Goal: Navigation & Orientation: Find specific page/section

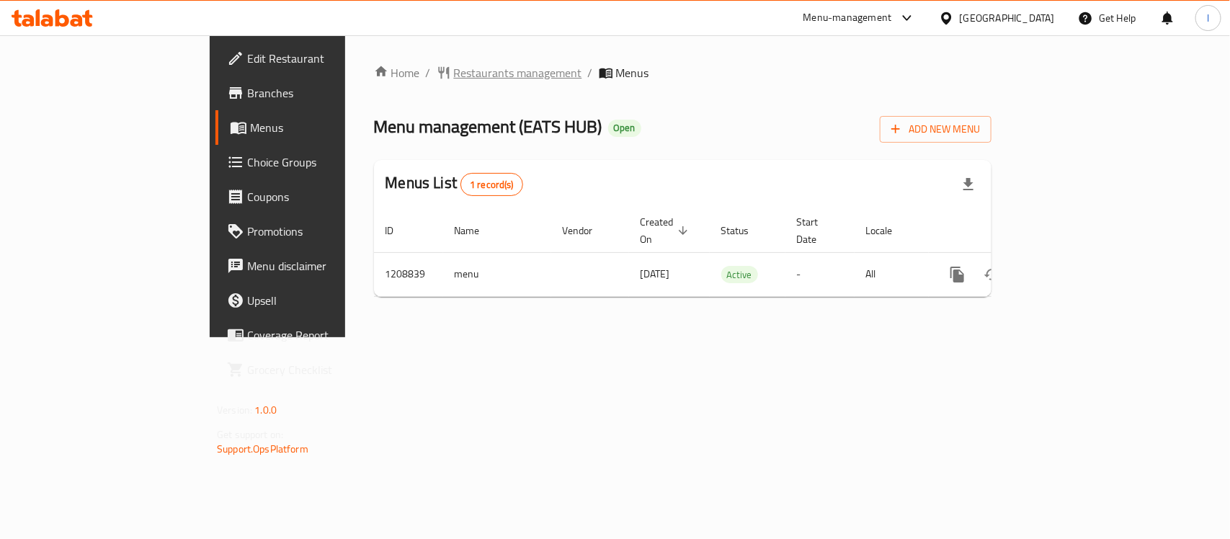
click at [454, 66] on span "Restaurants management" at bounding box center [518, 72] width 128 height 17
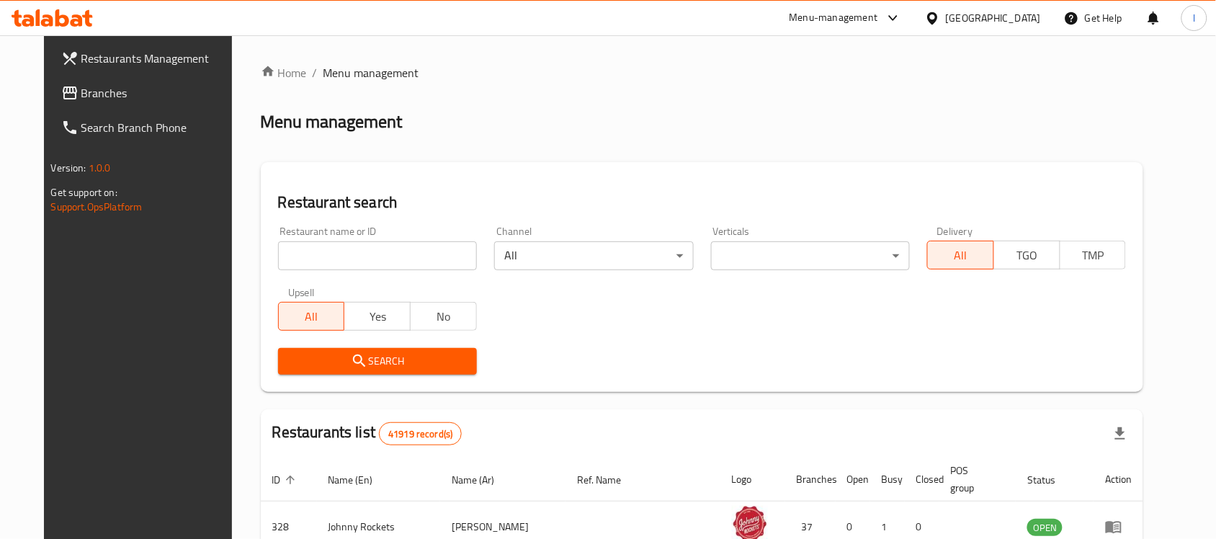
click at [295, 249] on input "search" at bounding box center [377, 255] width 199 height 29
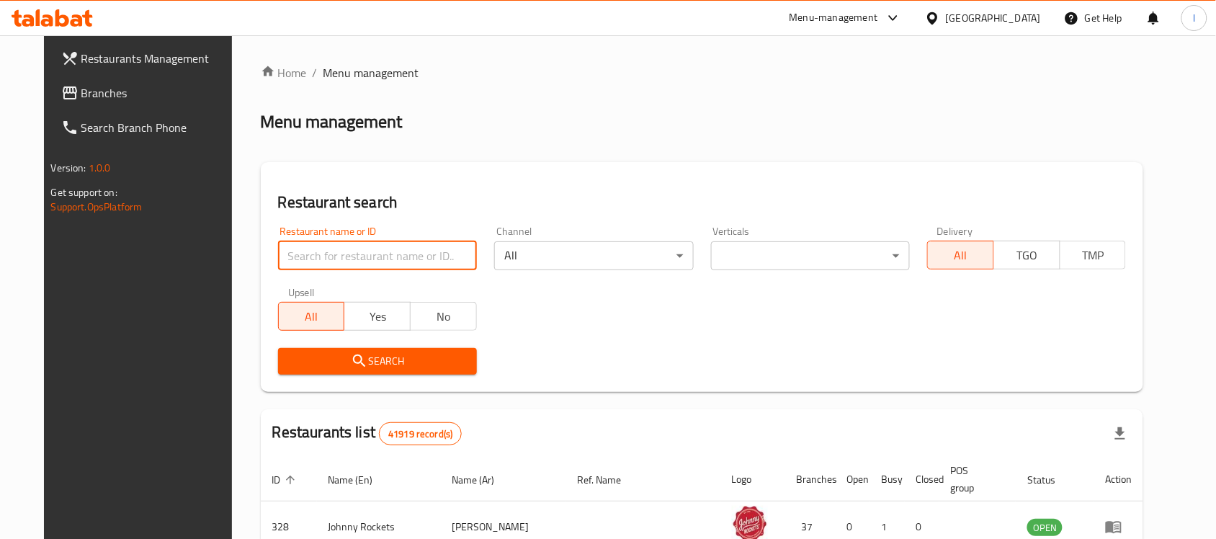
paste input "670816"
type input "670816"
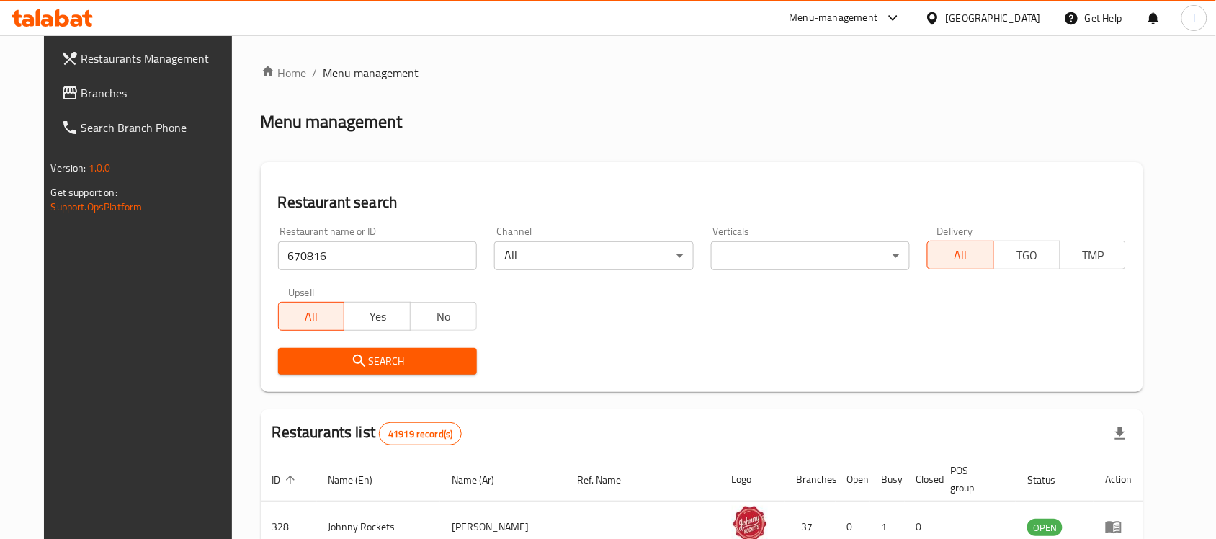
click at [432, 364] on span "Search" at bounding box center [378, 361] width 176 height 18
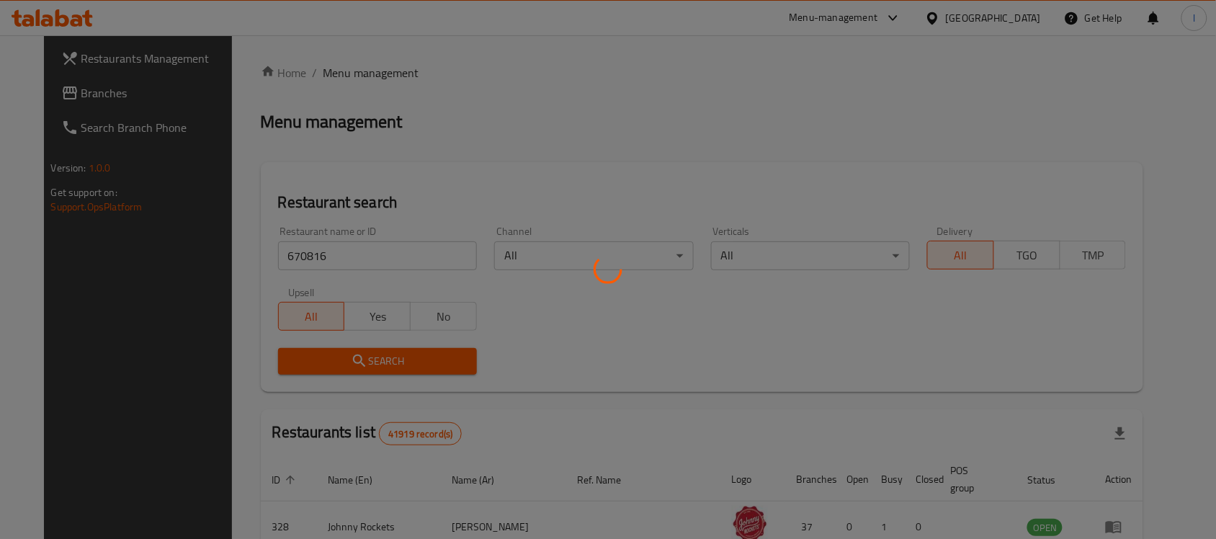
click at [550, 326] on div at bounding box center [608, 269] width 1216 height 539
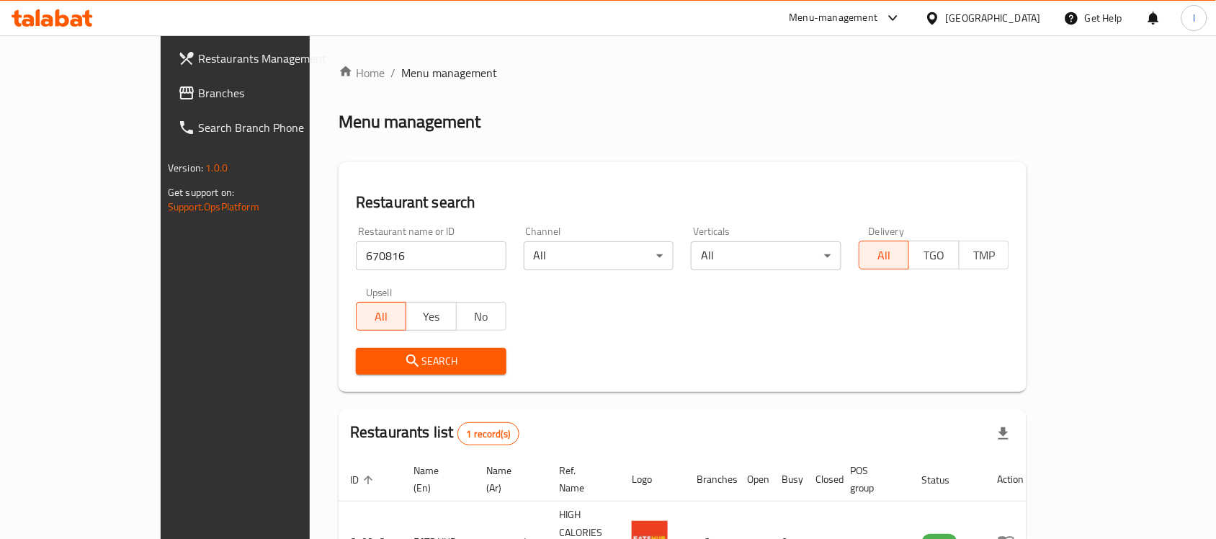
click at [198, 89] on span "Branches" at bounding box center [275, 92] width 154 height 17
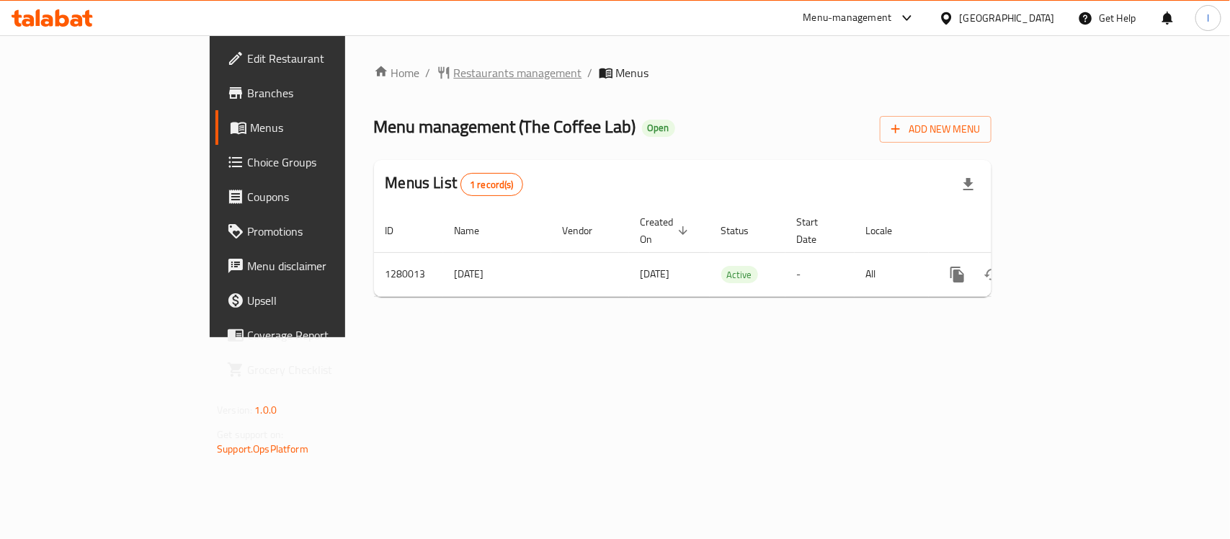
click at [454, 64] on span "Restaurants management" at bounding box center [518, 72] width 128 height 17
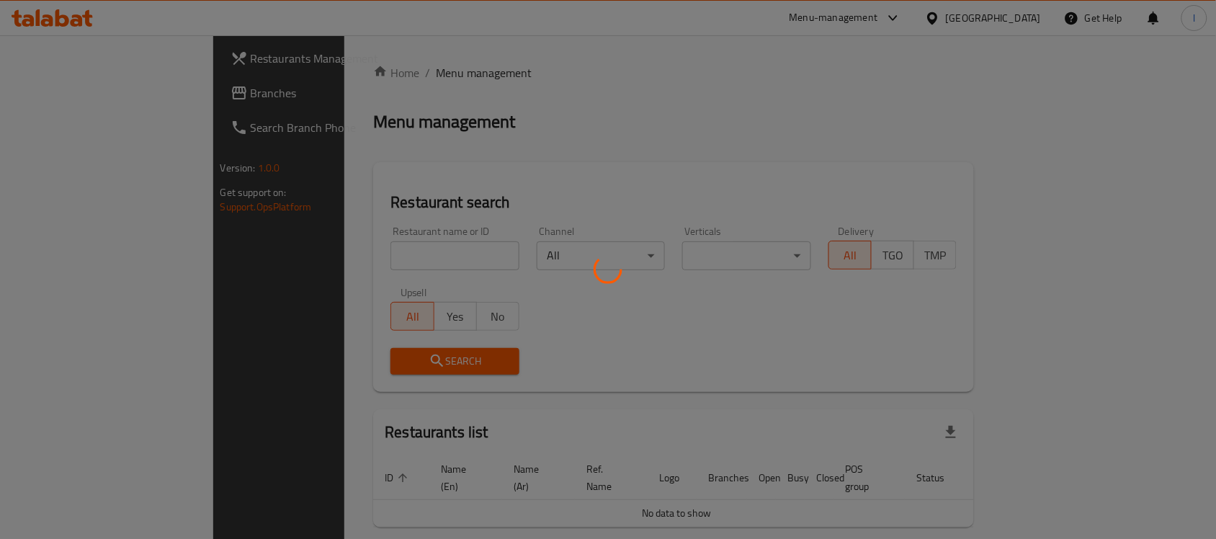
click at [337, 250] on div at bounding box center [608, 269] width 1216 height 539
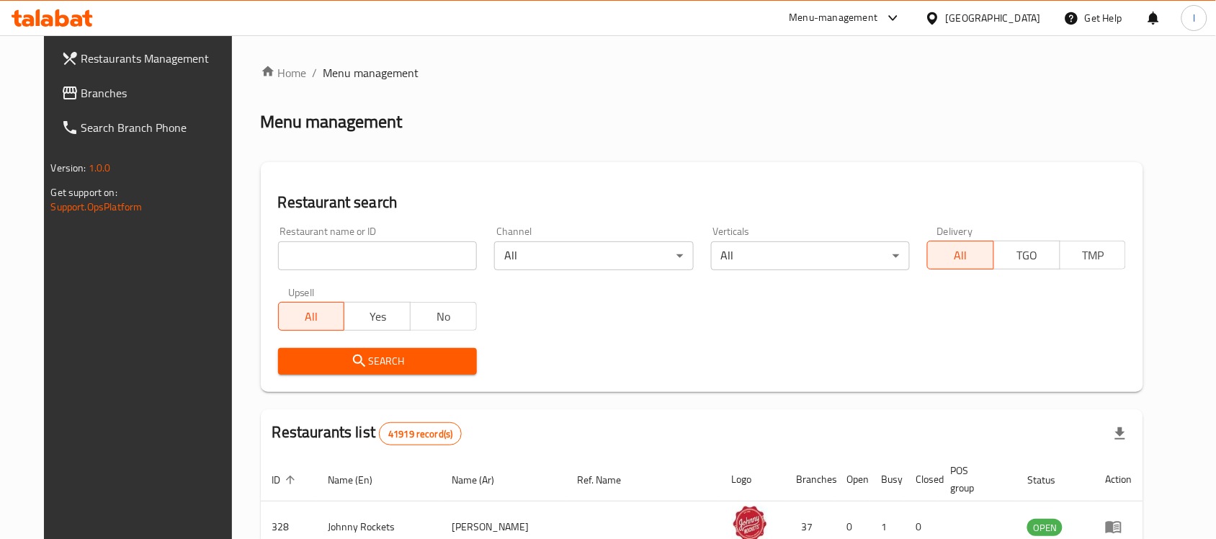
click at [315, 250] on div "Home / Menu management Menu management Restaurant search Restaurant name or ID …" at bounding box center [702, 507] width 883 height 887
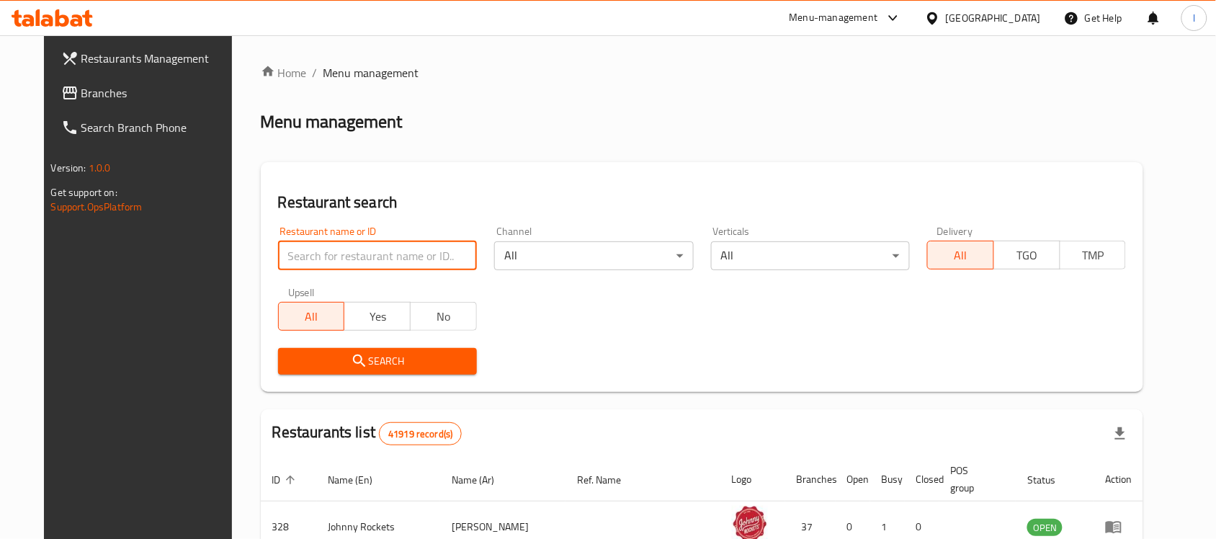
click at [315, 250] on input "search" at bounding box center [377, 255] width 199 height 29
paste input "693591"
type input "693591"
click button "Search" at bounding box center [377, 361] width 199 height 27
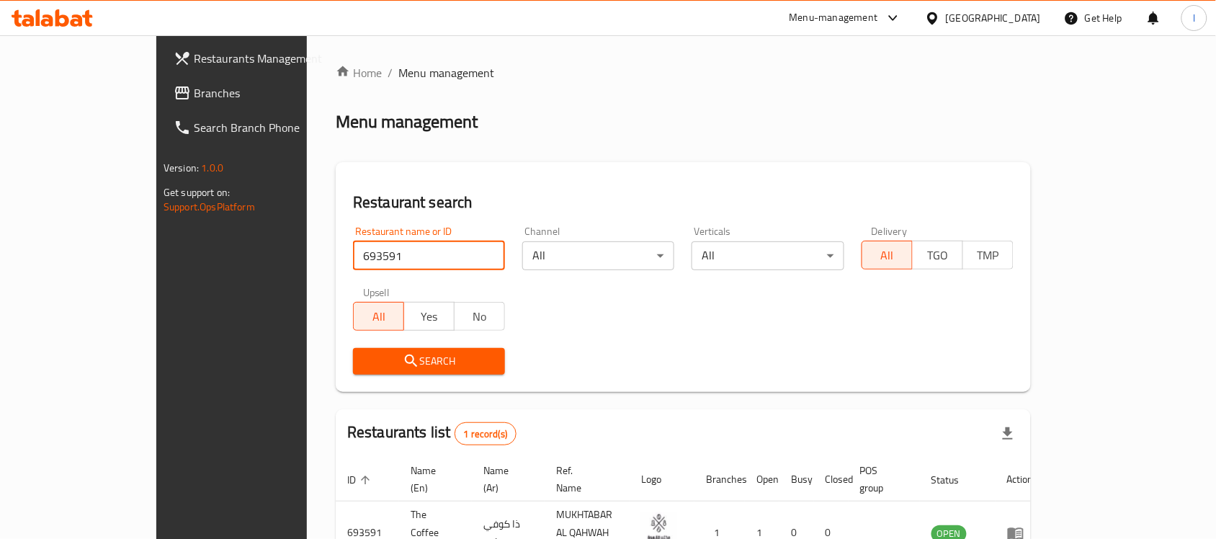
click at [162, 83] on link "Branches" at bounding box center [260, 93] width 197 height 35
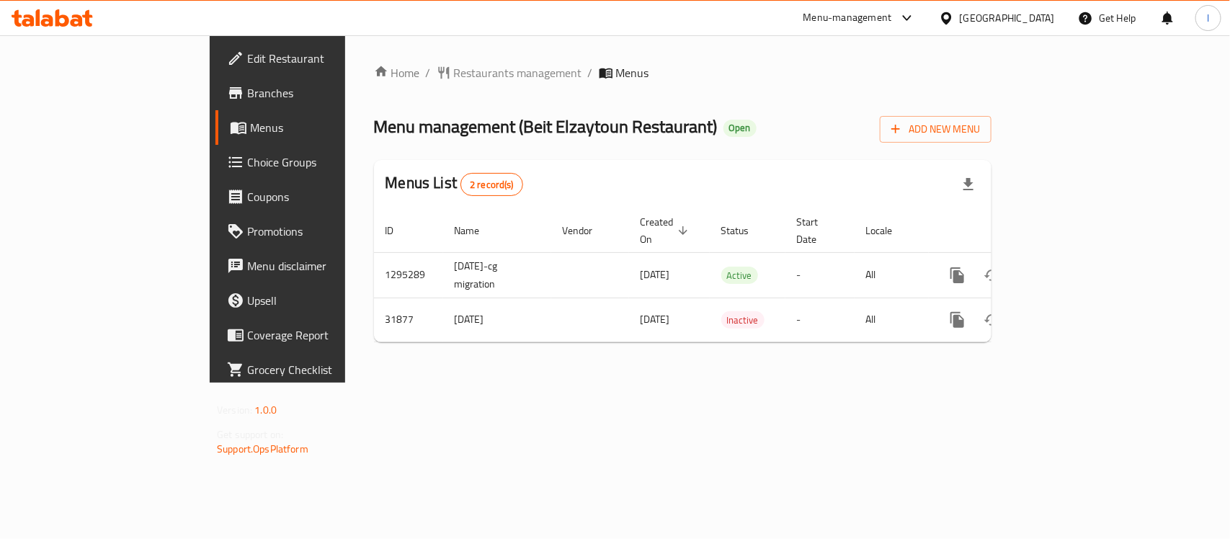
click at [405, 85] on div "Home / Restaurants management / Menus Menu management ( Beit Elzaytoun Restaura…" at bounding box center [682, 209] width 617 height 290
click at [454, 80] on span "Restaurants management" at bounding box center [518, 72] width 128 height 17
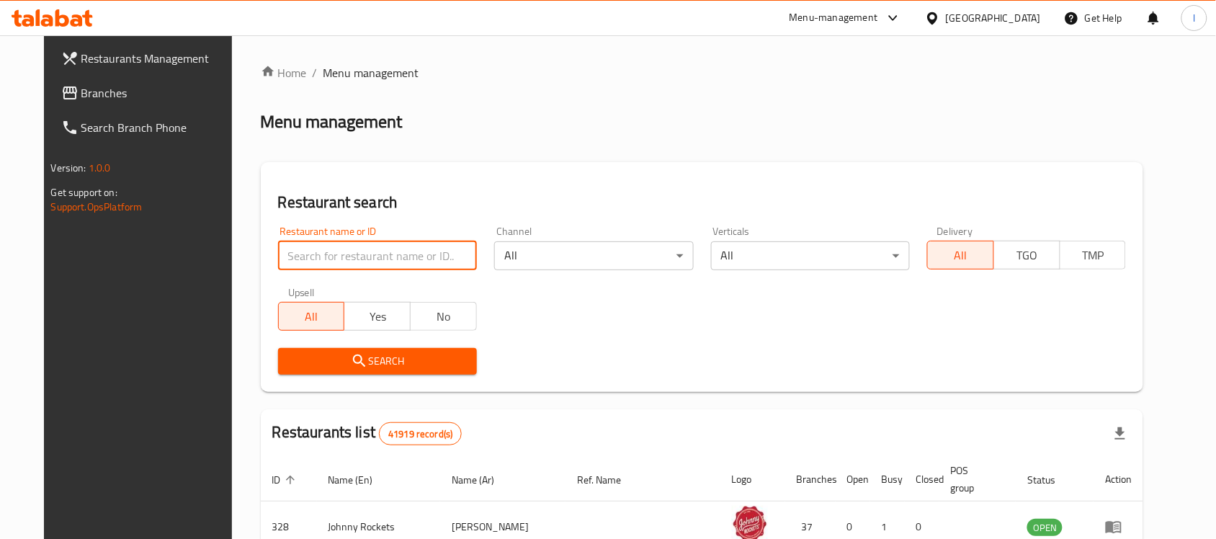
click at [314, 249] on input "search" at bounding box center [377, 255] width 199 height 29
paste input "16325"
type input "16325"
click button "Search" at bounding box center [377, 361] width 199 height 27
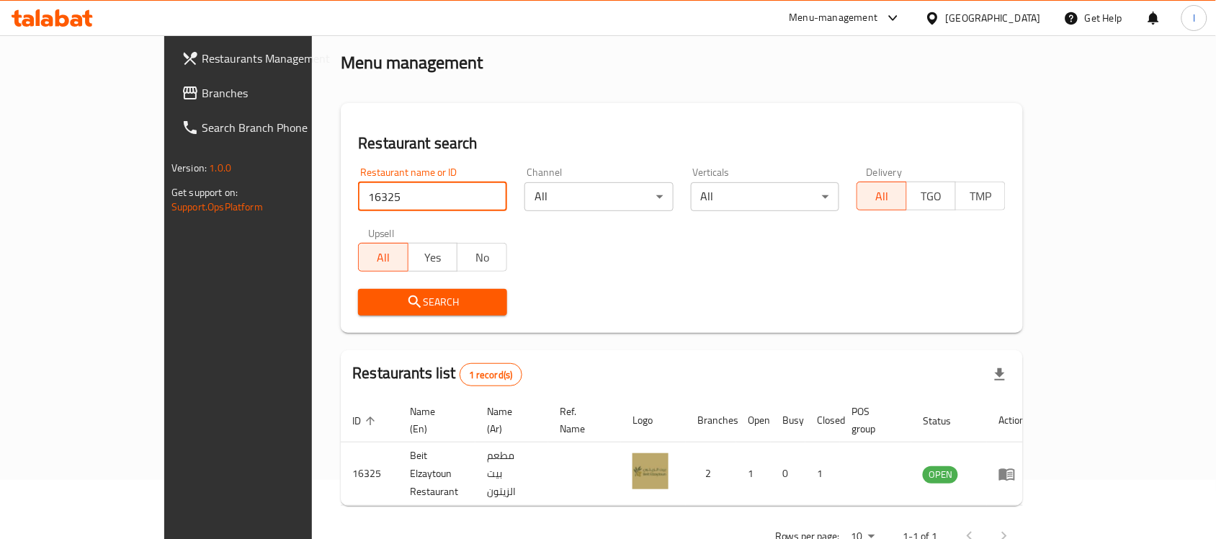
scroll to position [76, 0]
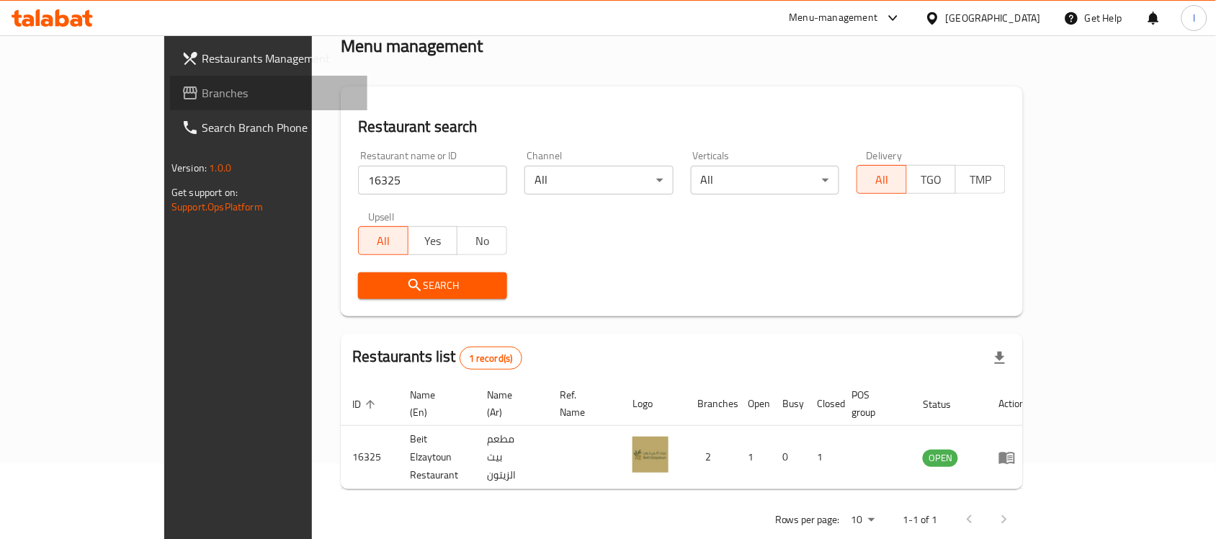
click at [202, 94] on span "Branches" at bounding box center [279, 92] width 154 height 17
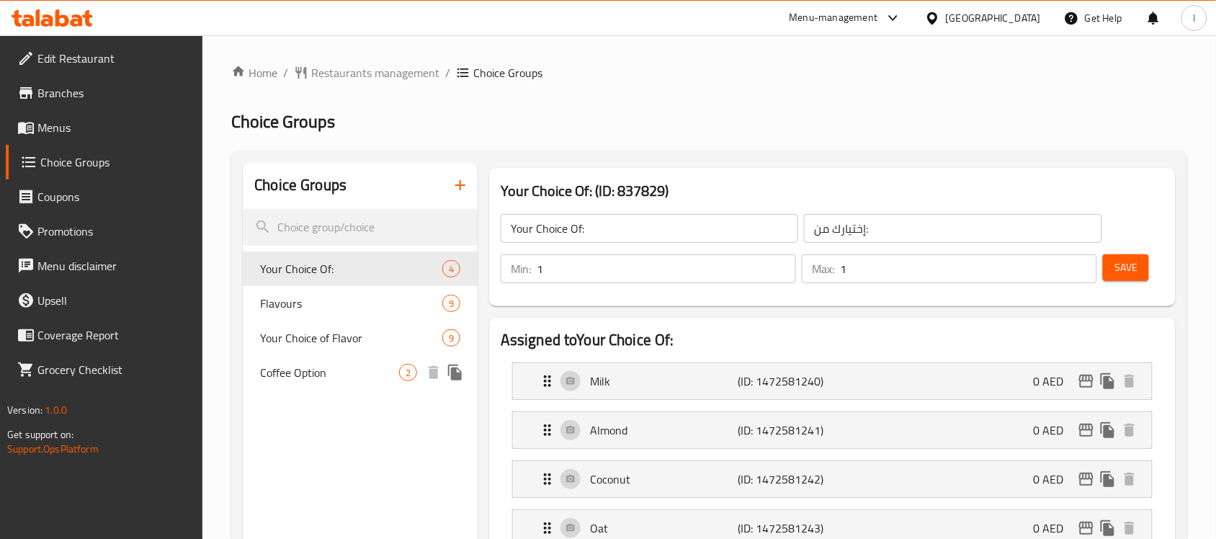
click at [350, 375] on span "Coffee Option" at bounding box center [329, 372] width 139 height 17
type input "Coffee Option"
type input "خيارات القهوة"
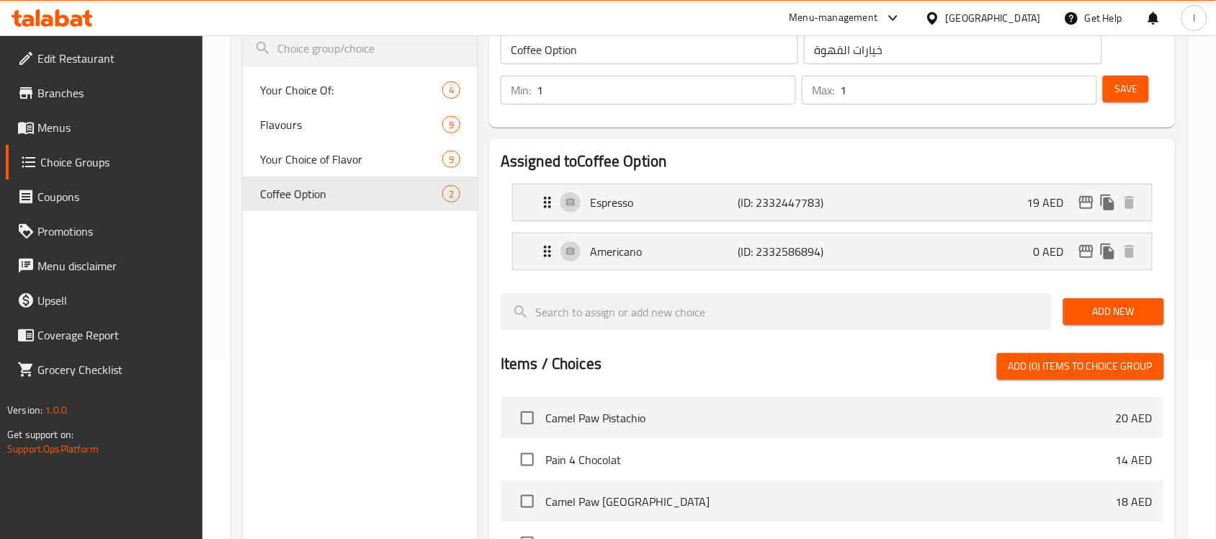
scroll to position [180, 0]
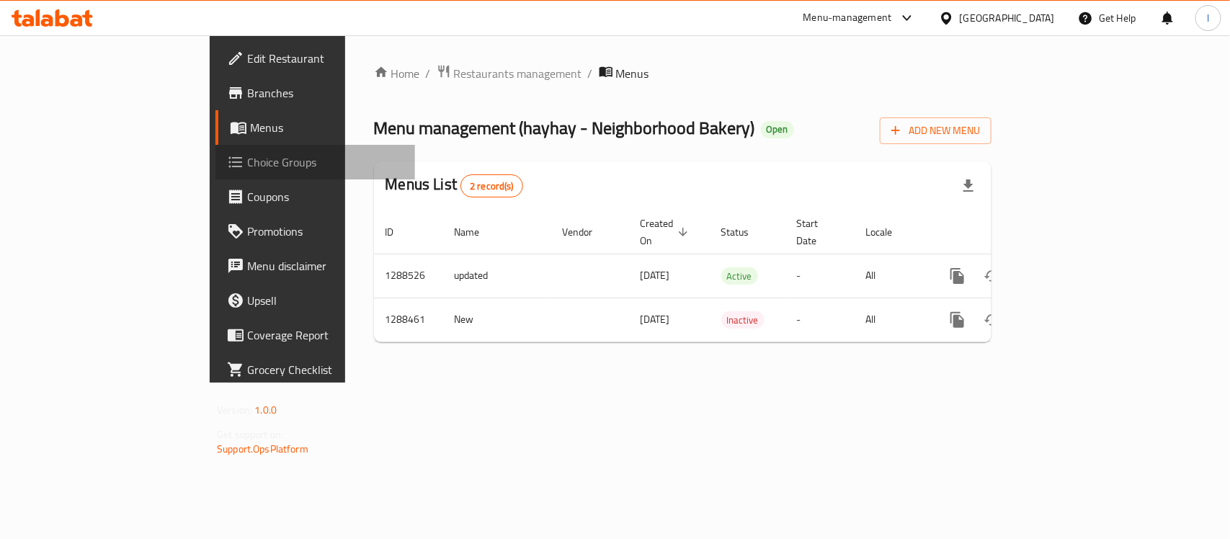
click at [247, 157] on span "Choice Groups" at bounding box center [325, 161] width 156 height 17
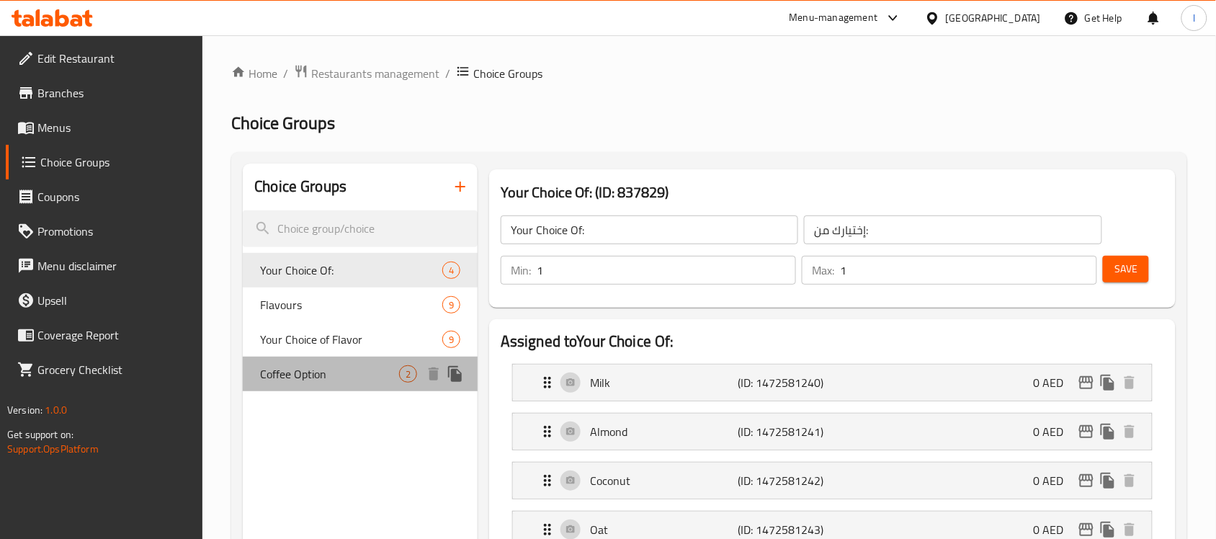
click at [383, 382] on span "Coffee Option" at bounding box center [329, 373] width 139 height 17
type input "Coffee Option"
type input "خيارات القهوة"
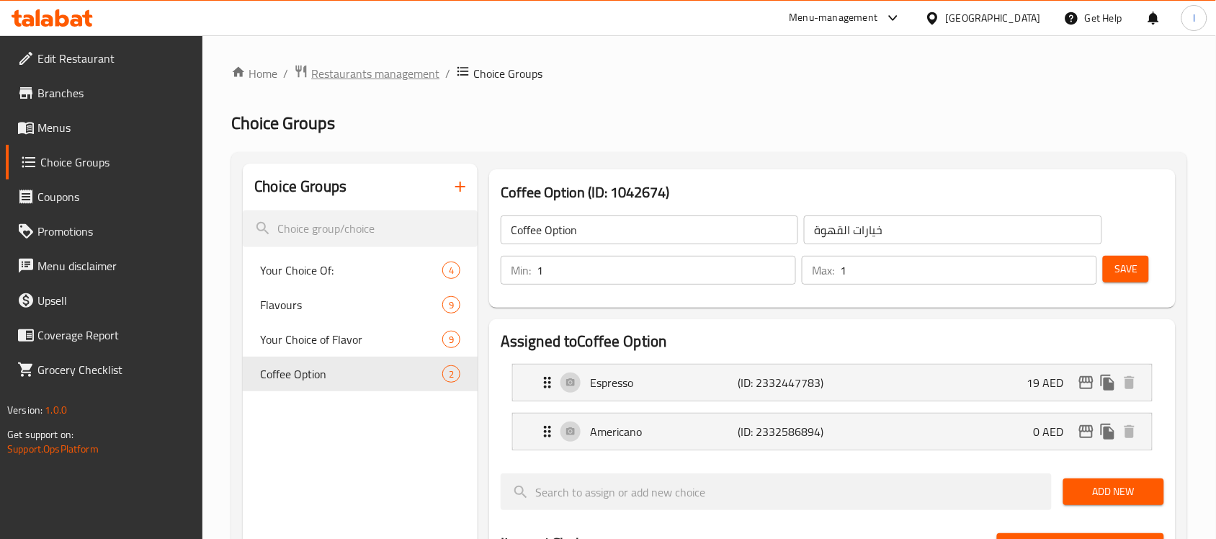
click at [400, 81] on span "Restaurants management" at bounding box center [375, 73] width 128 height 17
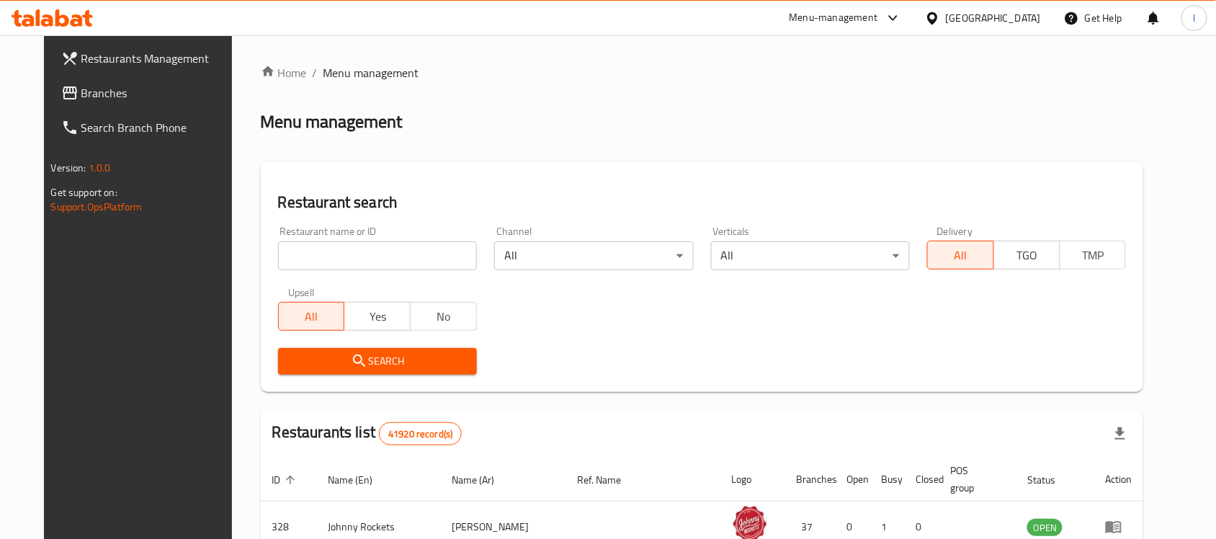
click at [81, 89] on span "Branches" at bounding box center [158, 92] width 154 height 17
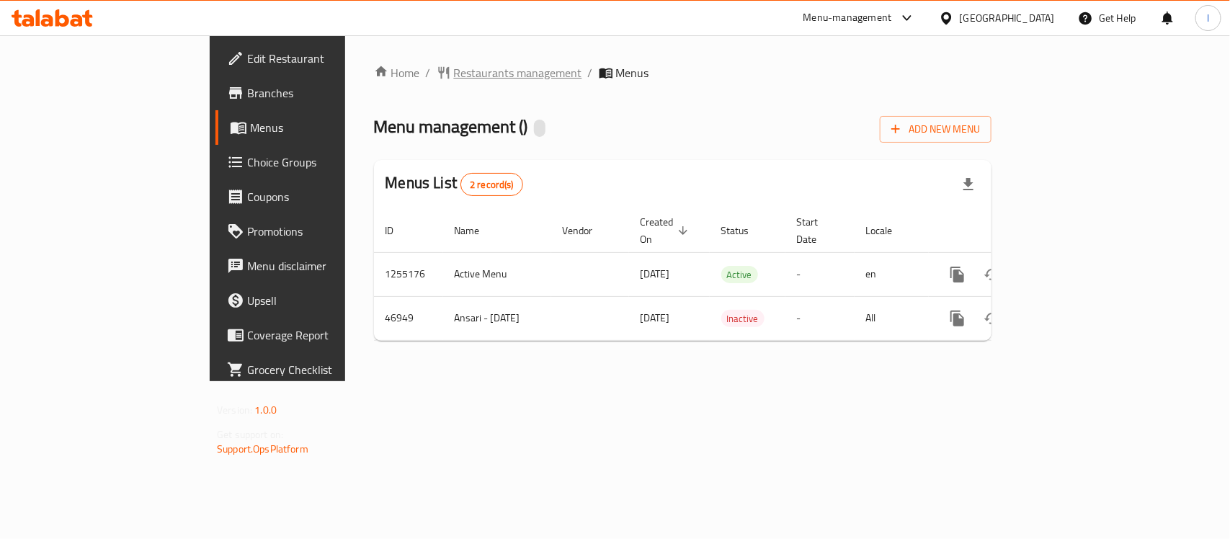
click at [454, 74] on span "Restaurants management" at bounding box center [518, 72] width 128 height 17
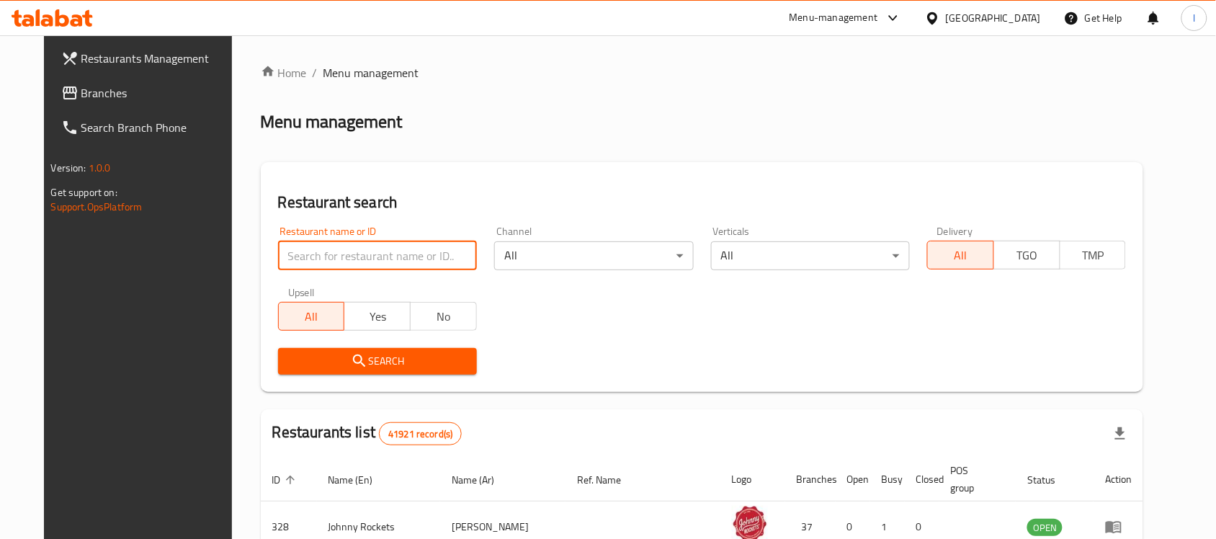
click at [360, 243] on input "search" at bounding box center [377, 255] width 199 height 29
paste input "23855"
type input "23855"
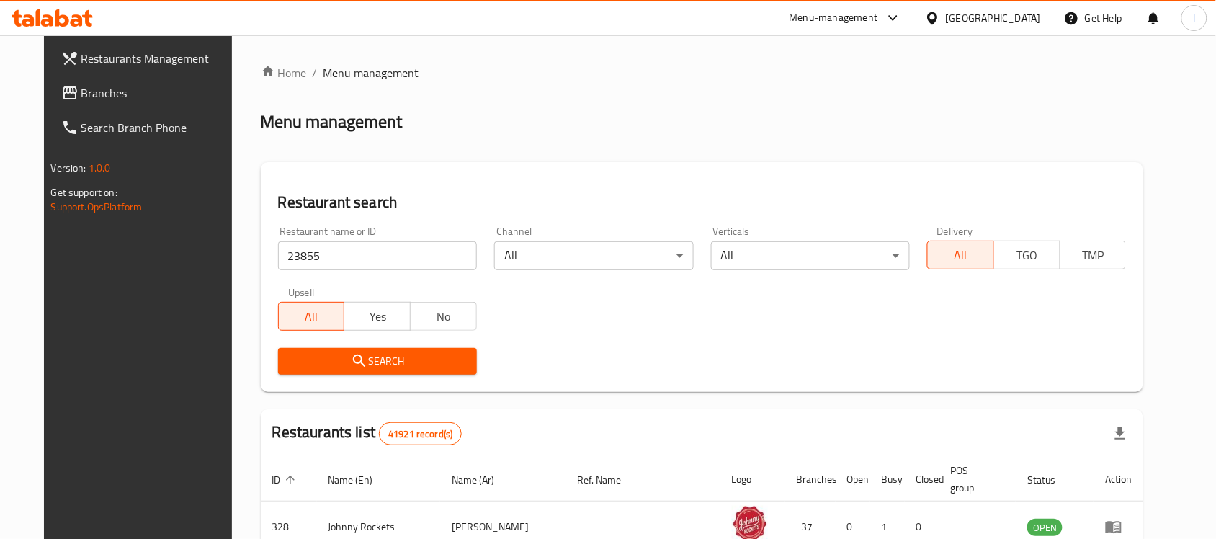
click at [413, 354] on span "Search" at bounding box center [378, 361] width 176 height 18
